Goal: Information Seeking & Learning: Learn about a topic

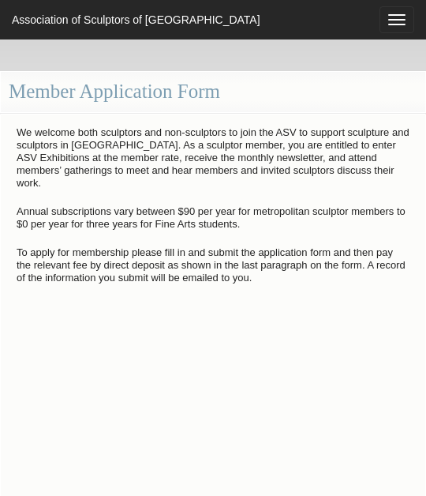
scroll to position [1176, 0]
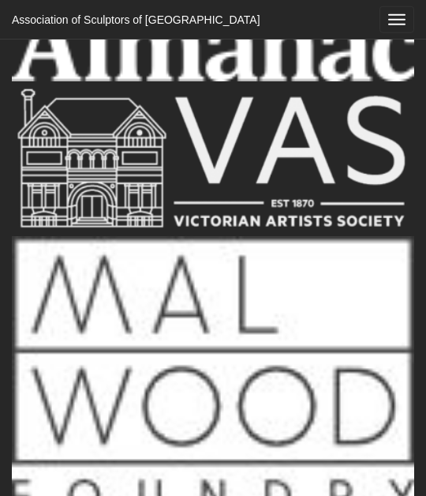
click at [397, 24] on span "button" at bounding box center [397, 25] width 17 height 2
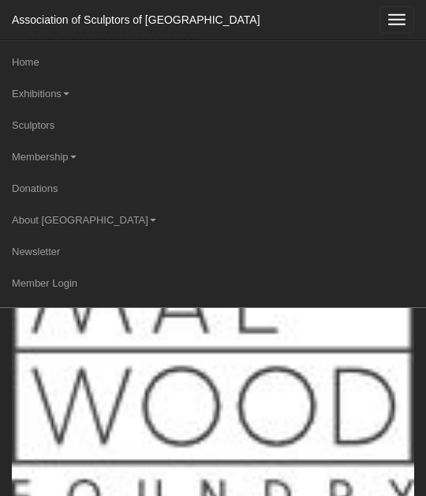
click at [32, 92] on link "Exhibitions" at bounding box center [213, 94] width 426 height 32
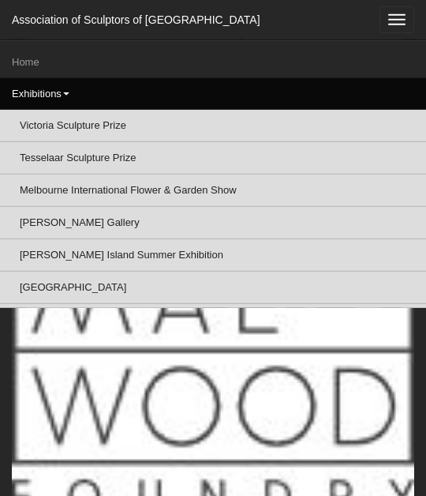
click at [28, 122] on link "Victoria Sculpture Prize" at bounding box center [213, 126] width 426 height 32
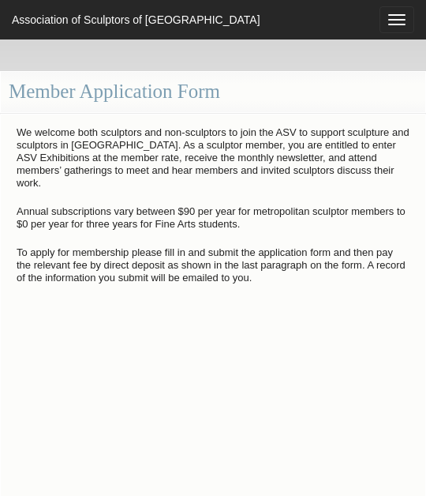
scroll to position [1176, 0]
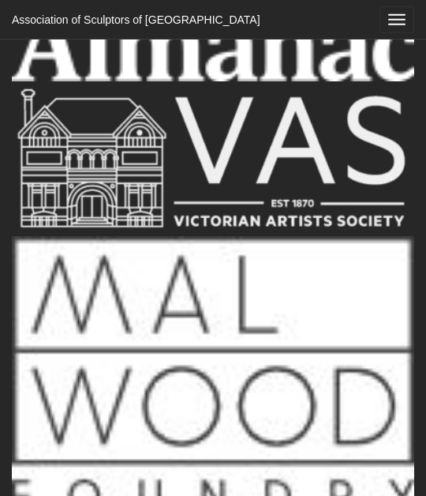
click at [407, 16] on button "Toggle navigation" at bounding box center [397, 19] width 35 height 27
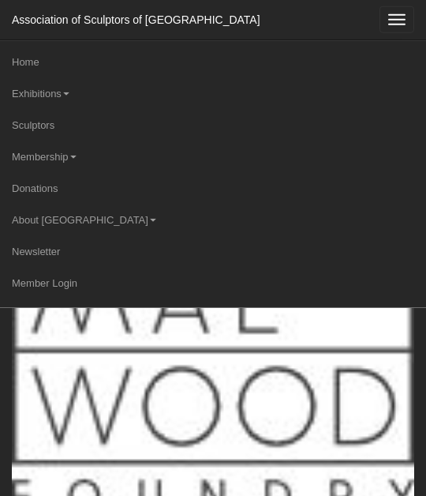
click at [32, 92] on link "Exhibitions" at bounding box center [213, 94] width 426 height 32
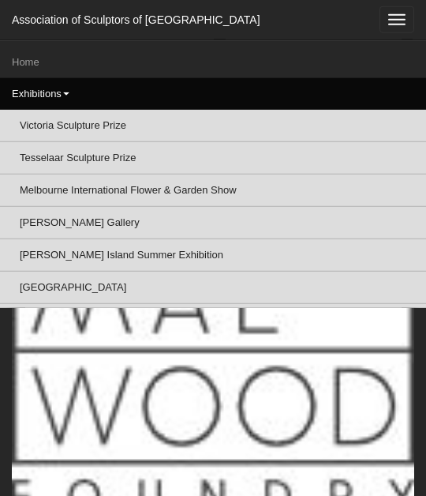
click at [39, 154] on link "Tesselaar Sculpture Prize" at bounding box center [213, 158] width 426 height 32
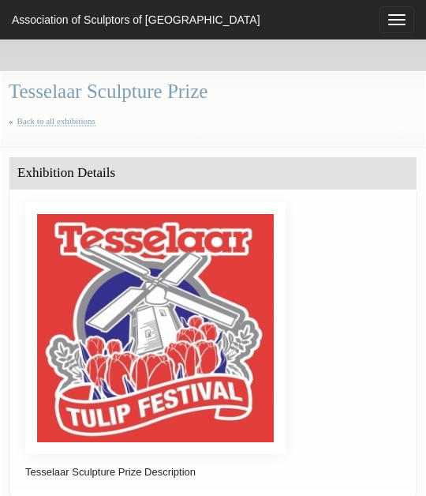
click at [395, 15] on span "button" at bounding box center [397, 15] width 17 height 2
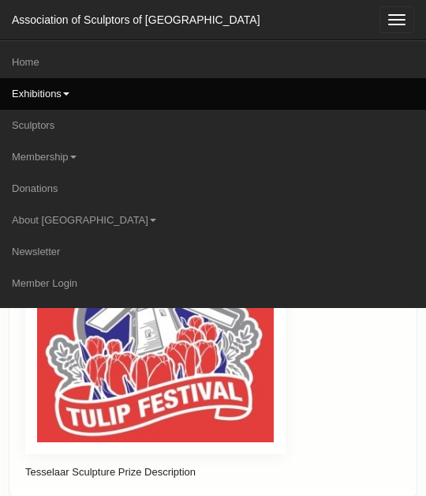
click at [43, 96] on link "Exhibitions" at bounding box center [213, 94] width 426 height 32
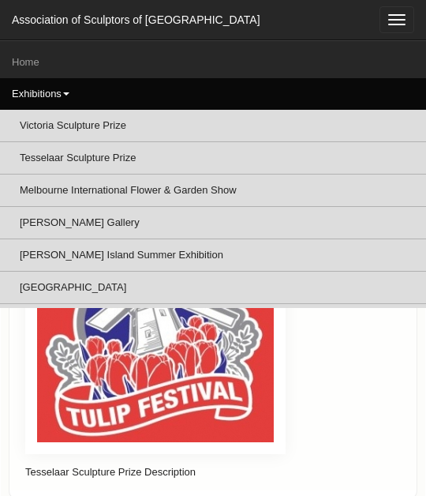
click at [33, 193] on link "Melbourne International Flower & Garden Show" at bounding box center [213, 191] width 426 height 32
